Goal: Task Accomplishment & Management: Manage account settings

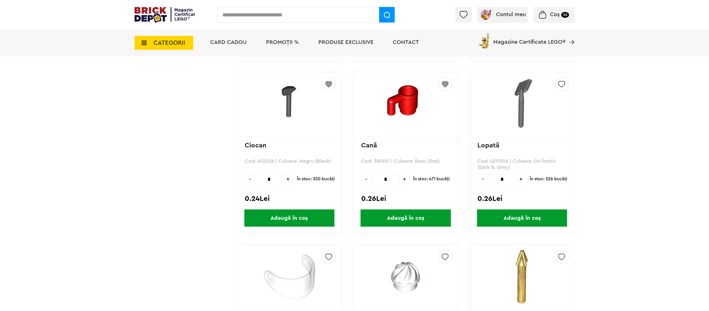
scroll to position [1001, 0]
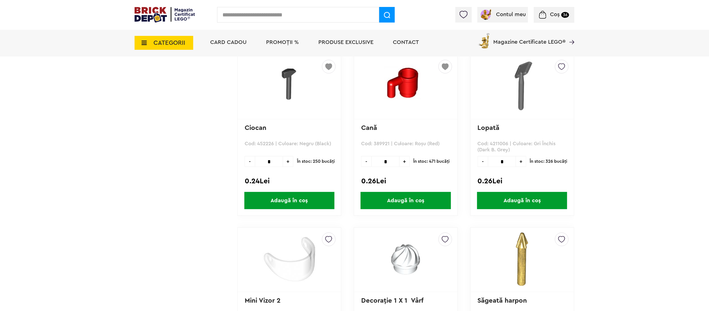
click at [447, 65] on img at bounding box center [445, 65] width 7 height 10
click at [369, 105] on label at bounding box center [369, 108] width 6 height 6
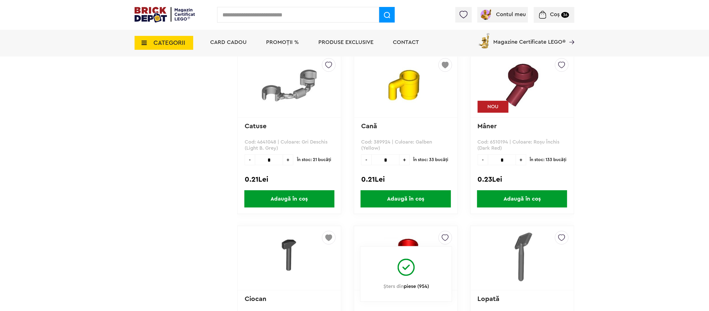
scroll to position [778, 0]
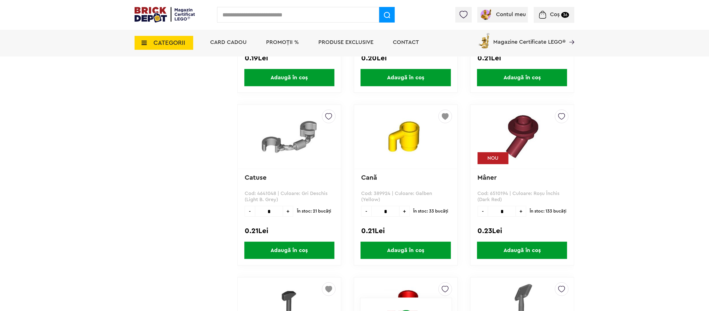
click at [443, 114] on img at bounding box center [445, 115] width 7 height 10
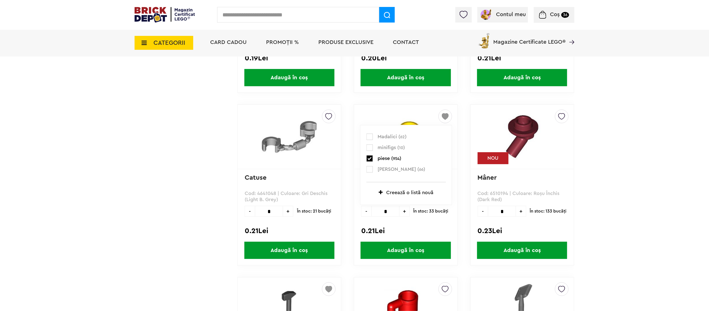
click at [369, 157] on label at bounding box center [369, 158] width 6 height 6
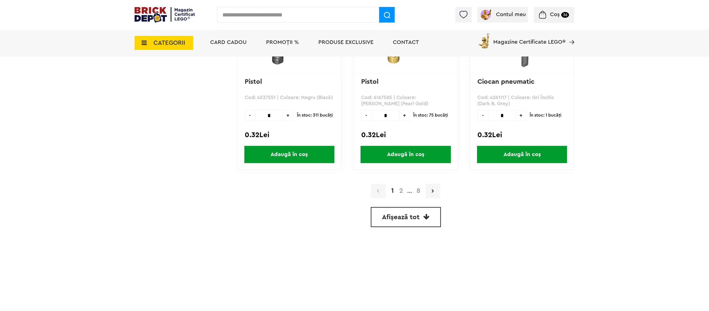
scroll to position [1612, 0]
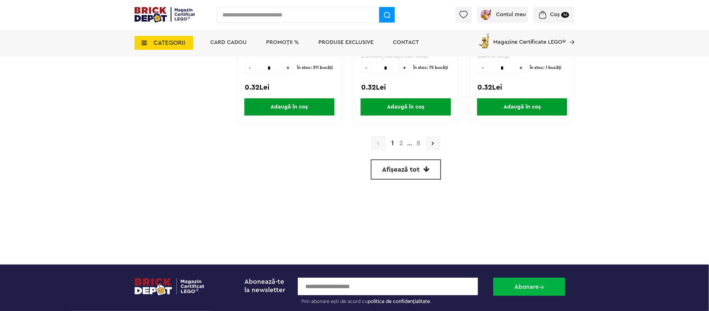
click at [419, 170] on link "Afișează tot" at bounding box center [406, 169] width 70 height 20
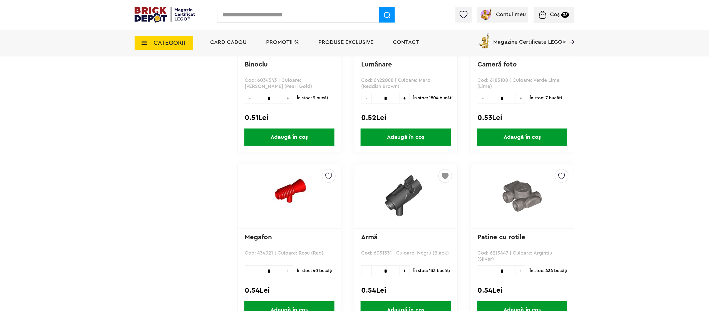
scroll to position [4196, 0]
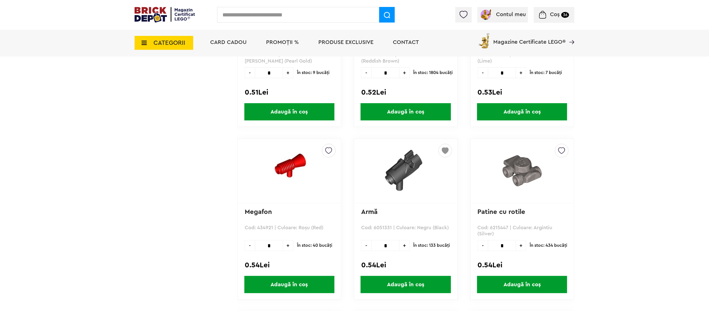
click at [461, 18] on img at bounding box center [463, 15] width 8 height 8
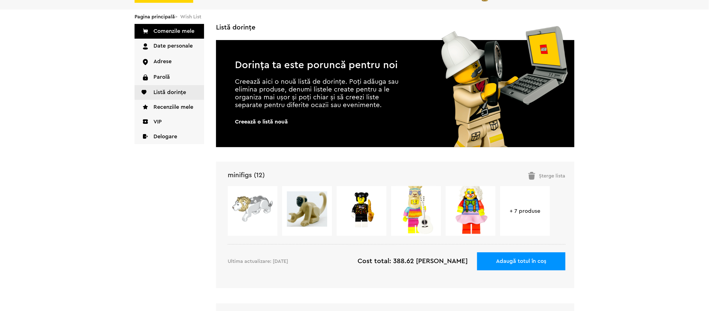
scroll to position [159, 0]
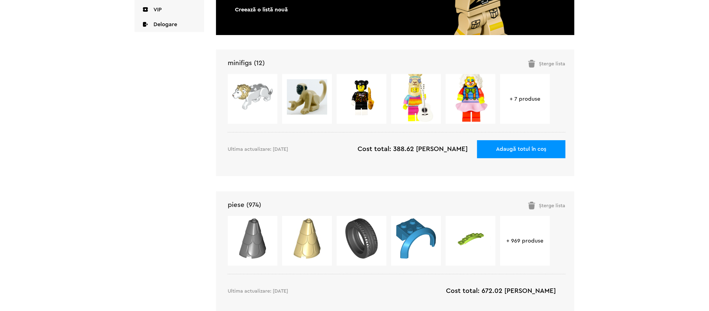
click at [251, 204] on link "piese (974)" at bounding box center [244, 204] width 33 height 7
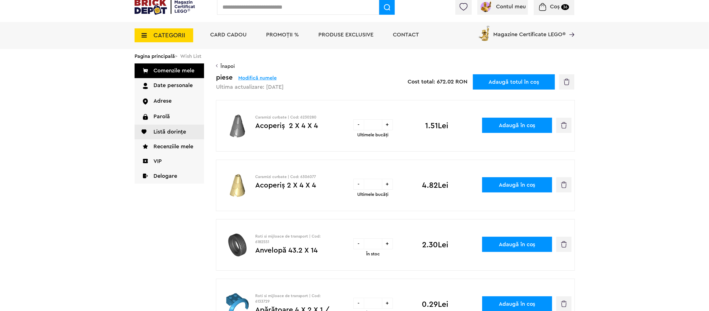
scroll to position [56, 0]
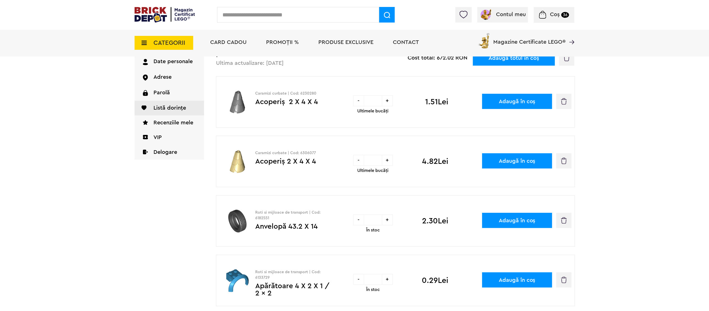
click at [236, 104] on img at bounding box center [237, 102] width 36 height 23
click at [280, 103] on link "Acoperiş 2 X 4 X 4" at bounding box center [286, 101] width 63 height 7
click at [564, 100] on img "button" at bounding box center [564, 101] width 6 height 6
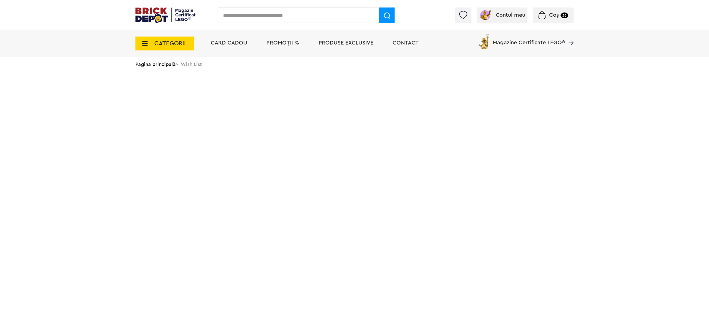
scroll to position [56, 0]
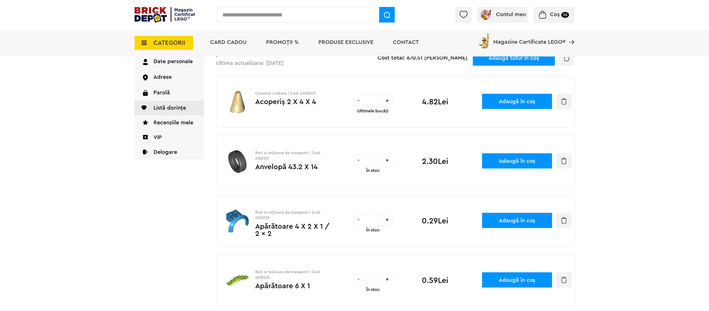
click at [569, 100] on button "button" at bounding box center [563, 101] width 15 height 15
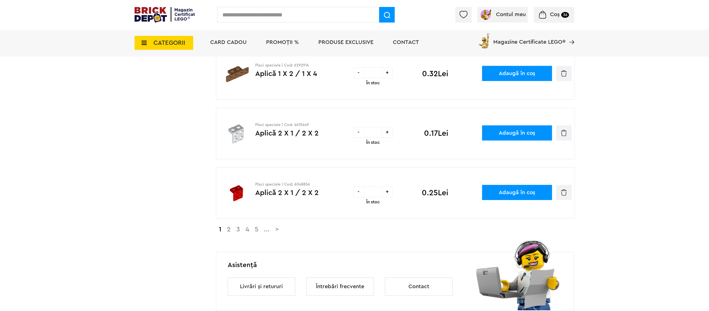
scroll to position [500, 0]
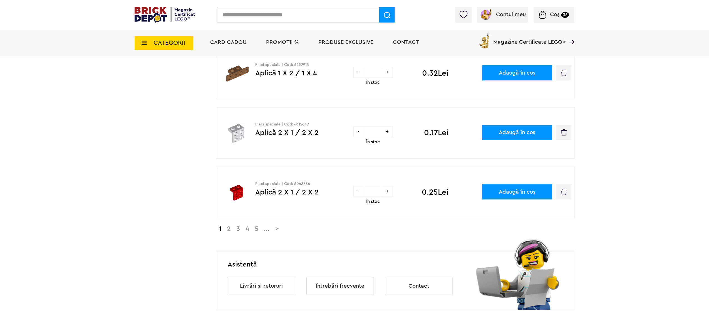
click at [282, 230] on link ">" at bounding box center [276, 229] width 9 height 7
